Goal: Understand process/instructions

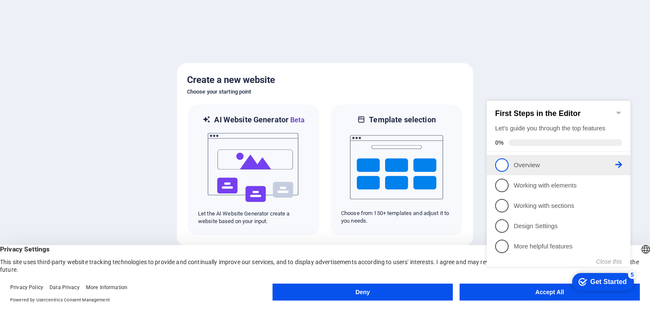
click at [530, 161] on p "Overview - incomplete" at bounding box center [565, 165] width 102 height 9
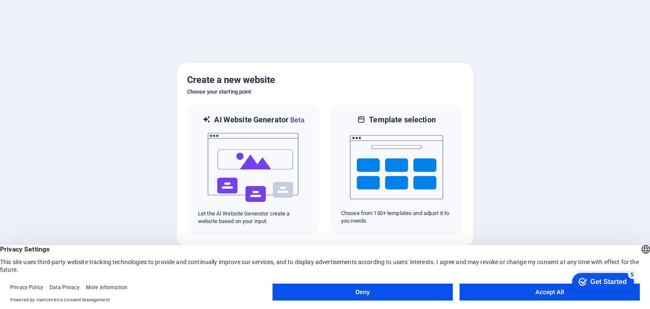
click at [493, 292] on button "Accept All" at bounding box center [550, 292] width 180 height 17
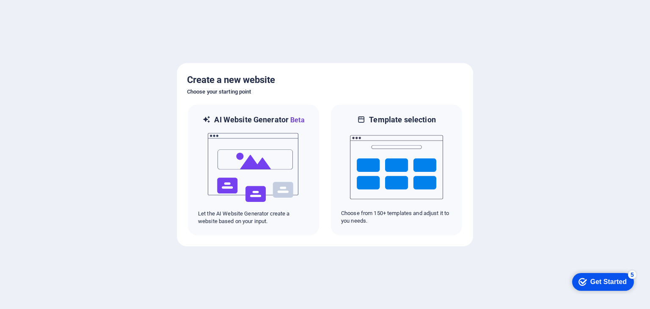
click at [607, 283] on div "Get Started" at bounding box center [609, 282] width 36 height 8
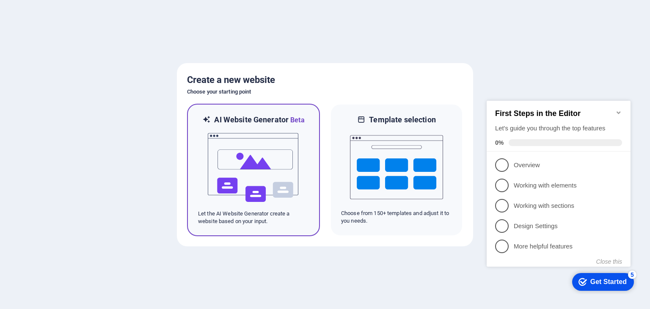
click at [273, 165] on img at bounding box center [253, 167] width 93 height 85
